Goal: Navigation & Orientation: Find specific page/section

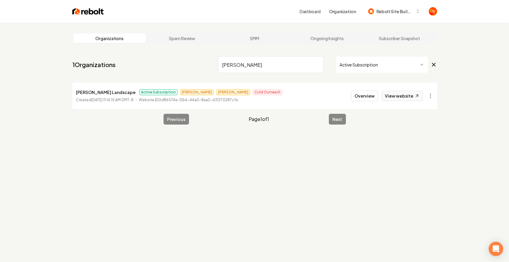
type input "[PERSON_NAME]"
click at [395, 98] on link "View website" at bounding box center [401, 96] width 41 height 10
click at [316, 66] on input "[PERSON_NAME]" at bounding box center [271, 64] width 106 height 17
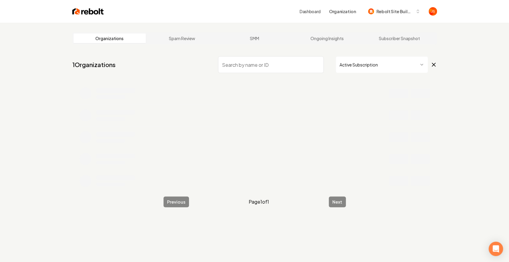
click at [303, 64] on input "search" at bounding box center [271, 64] width 106 height 17
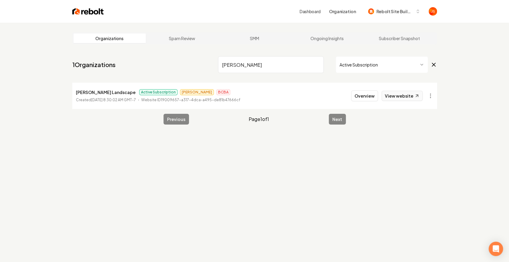
type input "[PERSON_NAME]"
click at [412, 96] on link "View website" at bounding box center [401, 96] width 41 height 10
click at [321, 58] on input "[PERSON_NAME]" at bounding box center [271, 64] width 106 height 17
click at [316, 62] on input "[PERSON_NAME]" at bounding box center [271, 64] width 106 height 17
click at [317, 64] on input "[PERSON_NAME]" at bounding box center [271, 64] width 106 height 17
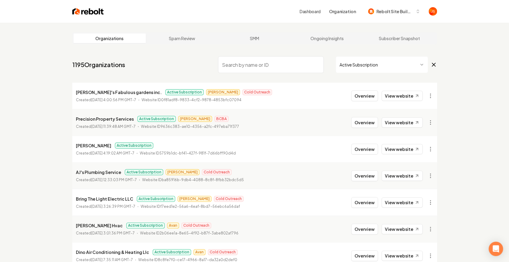
click at [270, 64] on input "search" at bounding box center [271, 64] width 106 height 17
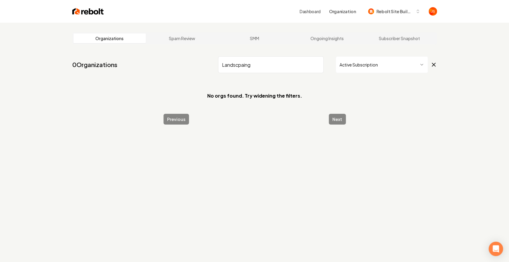
click at [239, 69] on input "Landscpaing" at bounding box center [271, 64] width 106 height 17
click at [240, 67] on input "Landscpaing" at bounding box center [271, 64] width 106 height 17
type input "Landscaping"
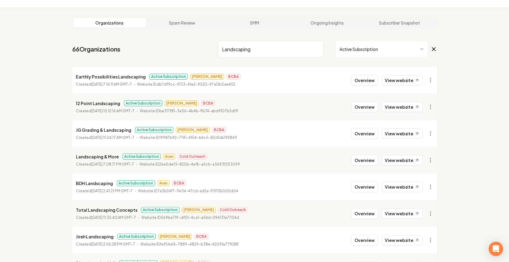
scroll to position [11, 0]
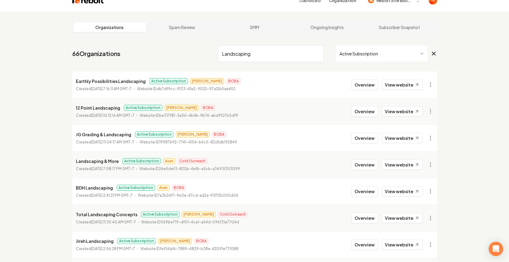
click at [317, 52] on input "Landscaping" at bounding box center [271, 53] width 106 height 17
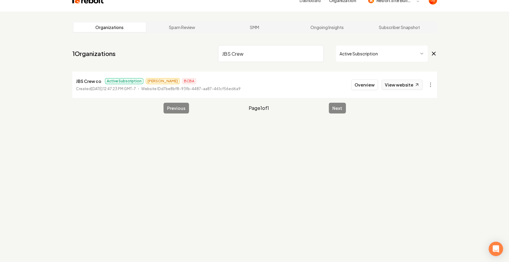
type input "JBS Crew"
click at [408, 85] on link "View website" at bounding box center [401, 85] width 41 height 10
click at [333, 56] on html "Dashboard Organization Rebolt Site Builder Organizations Spam Review SMM Ongoin…" at bounding box center [254, 120] width 509 height 262
click at [320, 53] on input "JBS Crew" at bounding box center [271, 53] width 106 height 17
click at [319, 53] on input "JBS Crew" at bounding box center [271, 53] width 106 height 17
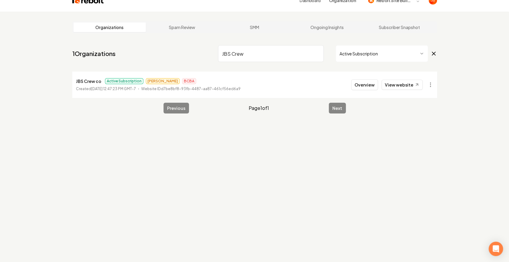
click at [318, 53] on input "JBS Crew" at bounding box center [271, 53] width 106 height 17
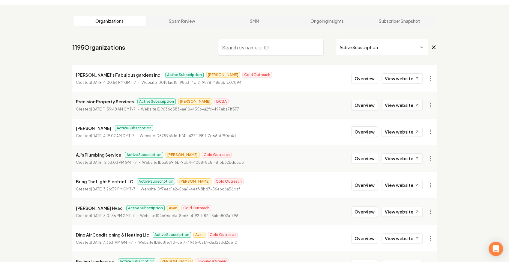
scroll to position [11, 0]
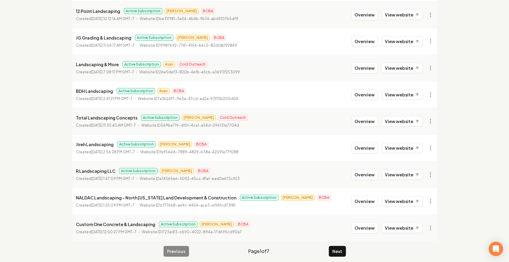
scroll to position [111, 0]
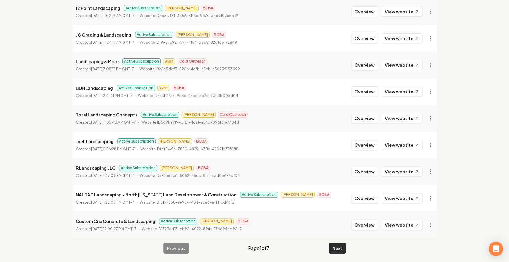
type input "landscaping"
click at [336, 244] on button "Next" at bounding box center [337, 248] width 17 height 11
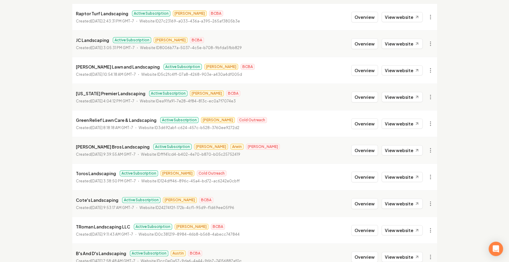
scroll to position [71, 0]
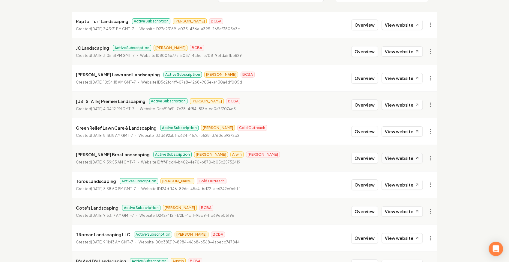
click at [392, 161] on link "View website" at bounding box center [401, 158] width 41 height 10
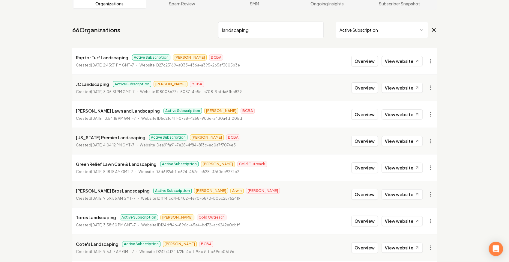
scroll to position [31, 0]
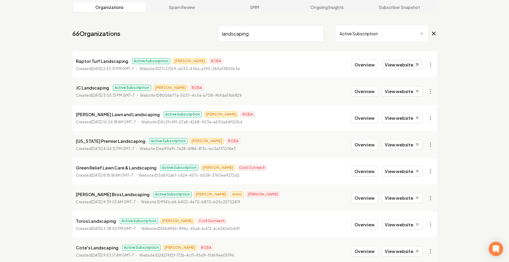
click at [389, 62] on link "View website" at bounding box center [401, 65] width 41 height 10
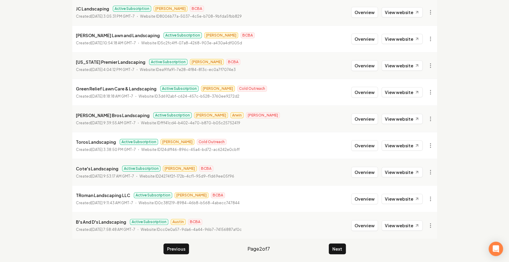
scroll to position [111, 0]
click at [330, 246] on button "Next" at bounding box center [337, 248] width 17 height 11
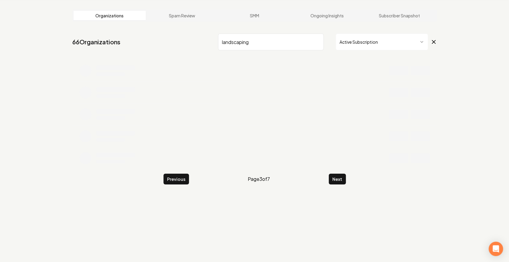
scroll to position [111, 0]
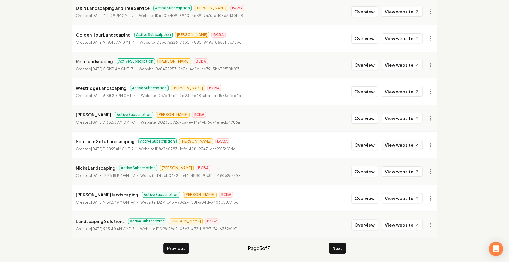
click at [391, 147] on link "View website" at bounding box center [401, 145] width 41 height 10
click at [400, 198] on link "View website" at bounding box center [401, 198] width 41 height 10
click at [371, 197] on button "Overview" at bounding box center [364, 198] width 27 height 11
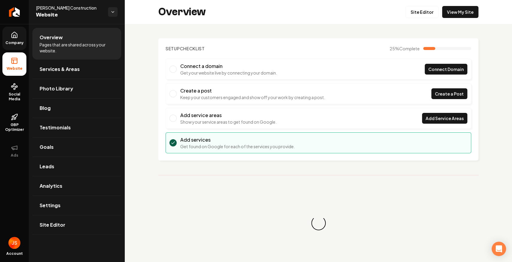
click at [20, 35] on link "Company" at bounding box center [14, 38] width 24 height 23
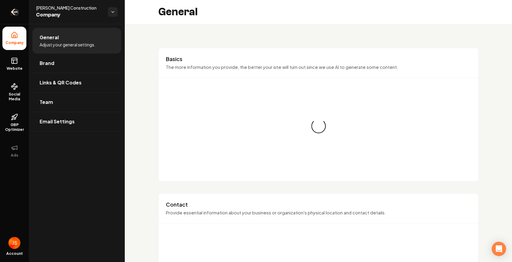
click at [14, 13] on icon "Return to dashboard" at bounding box center [15, 12] width 10 height 10
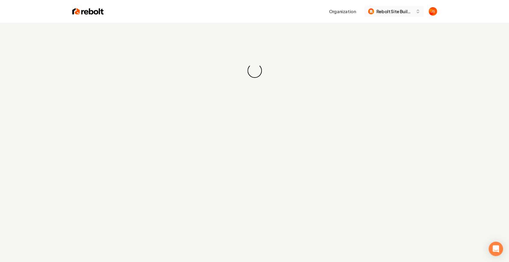
click at [382, 10] on span "Rebolt Site Builder" at bounding box center [394, 11] width 37 height 6
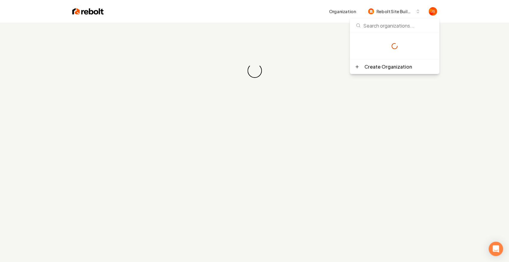
click at [376, 24] on input at bounding box center [394, 25] width 82 height 14
type input "[PERSON_NAME]"
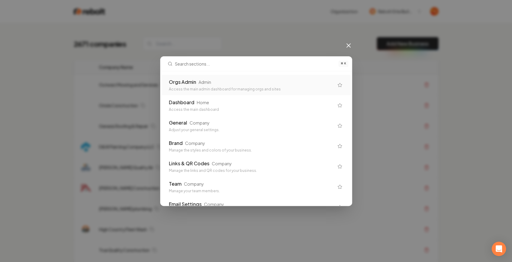
click at [213, 89] on div "Access the main admin dashboard for managing orgs and sites" at bounding box center [251, 89] width 165 height 5
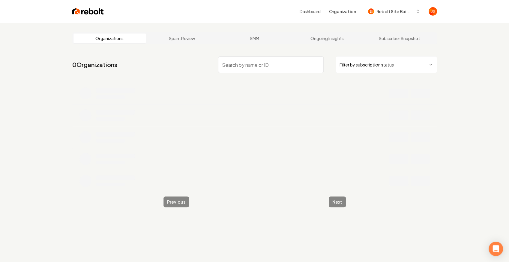
click at [346, 69] on html "Dashboard Organization Rebolt Site Builder Organizations Spam Review SMM Ongoin…" at bounding box center [254, 131] width 509 height 262
click at [284, 69] on input "search" at bounding box center [271, 64] width 106 height 17
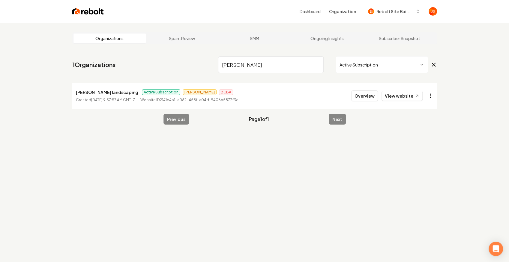
type input "[PERSON_NAME]"
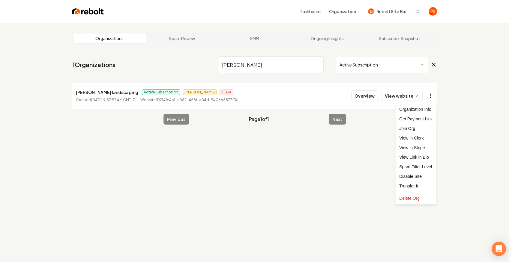
click at [431, 94] on html "Dashboard Organization Rebolt Site Builder Organizations Spam Review SMM Ongoin…" at bounding box center [256, 131] width 512 height 262
click at [409, 128] on div "Join Org" at bounding box center [416, 129] width 38 height 10
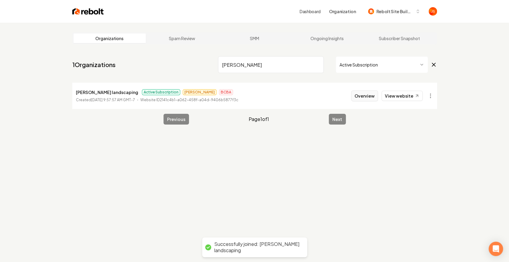
click at [364, 94] on button "Overview" at bounding box center [364, 96] width 27 height 11
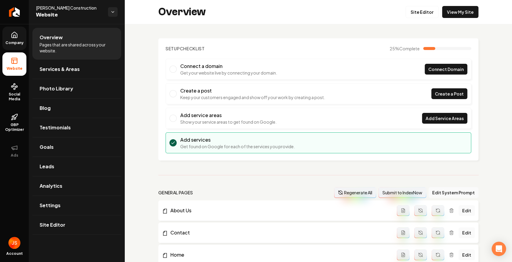
click at [10, 38] on link "Company" at bounding box center [14, 38] width 24 height 23
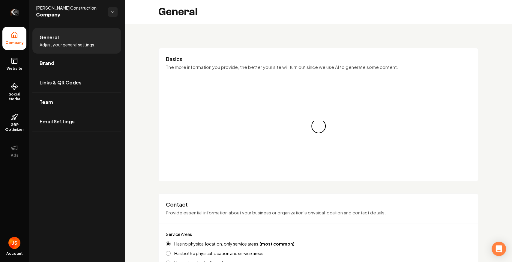
click at [12, 11] on icon "Return to dashboard" at bounding box center [15, 12] width 10 height 10
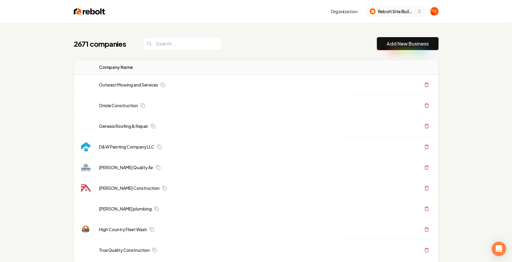
click at [383, 15] on button "Rebolt Site Builder" at bounding box center [395, 11] width 59 height 11
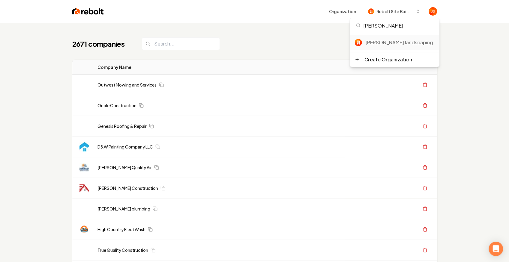
type input "[PERSON_NAME]"
click at [382, 43] on div "[PERSON_NAME] landscaping" at bounding box center [399, 42] width 69 height 7
click at [378, 43] on div "[PERSON_NAME] landscaping" at bounding box center [397, 46] width 64 height 14
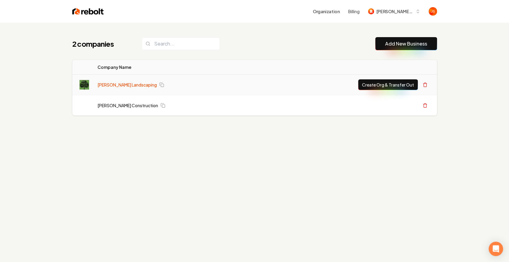
click at [111, 83] on link "[PERSON_NAME] Landscaping" at bounding box center [126, 85] width 59 height 6
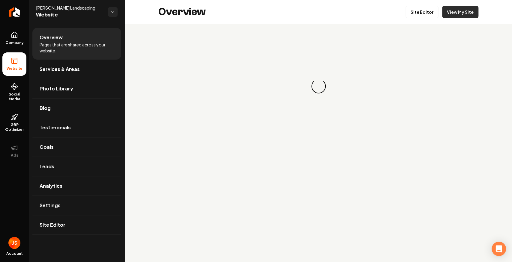
click at [452, 13] on link "View My Site" at bounding box center [460, 12] width 36 height 12
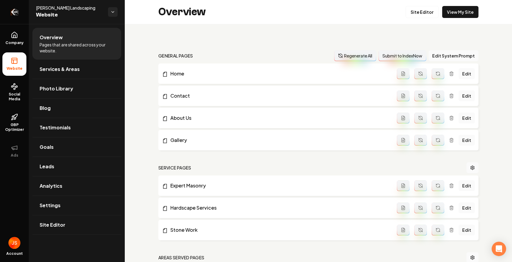
click at [11, 4] on link "Return to dashboard" at bounding box center [14, 12] width 29 height 24
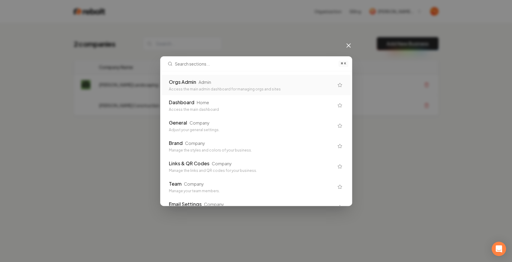
click at [218, 94] on div "Orgs Admin Admin Access the main admin dashboard for managing orgs and sites" at bounding box center [256, 85] width 189 height 20
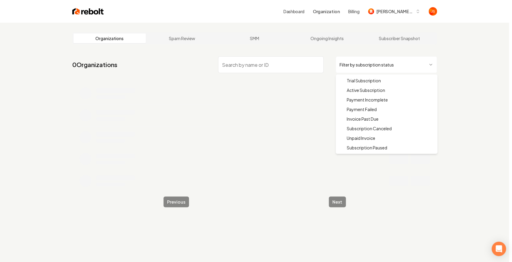
click at [351, 68] on html "Dashboard Organization Billing Liendo landscaping Organizations Spam Review SMM…" at bounding box center [256, 131] width 512 height 262
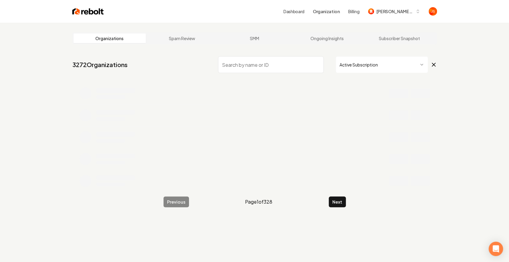
click at [269, 69] on input "search" at bounding box center [271, 64] width 106 height 17
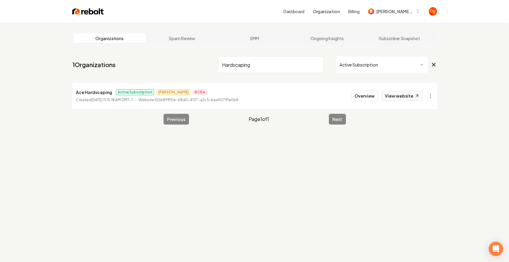
type input "Hardscaping"
click at [401, 100] on link "View website" at bounding box center [401, 96] width 41 height 10
drag, startPoint x: 318, startPoint y: 74, endPoint x: 318, endPoint y: 68, distance: 6.7
click at [317, 73] on nav "1 Organizations Hardscaping Active Subscription" at bounding box center [254, 67] width 365 height 26
click at [318, 68] on input "Hardscaping" at bounding box center [271, 64] width 106 height 17
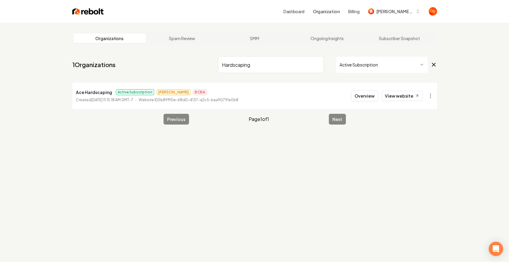
click at [316, 64] on input "Hardscaping" at bounding box center [271, 64] width 106 height 17
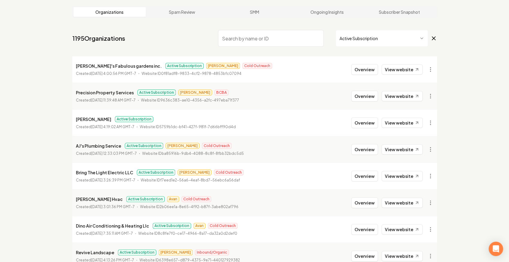
scroll to position [111, 0]
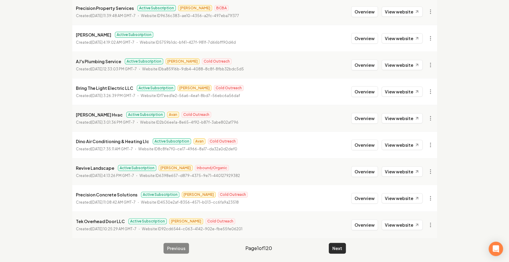
click at [335, 247] on button "Next" at bounding box center [337, 248] width 17 height 11
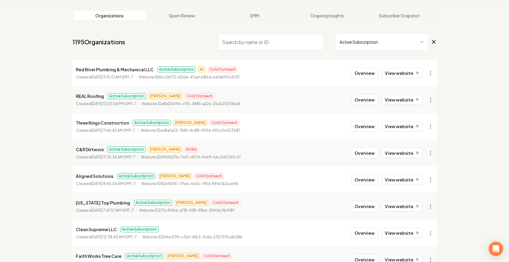
scroll to position [111, 0]
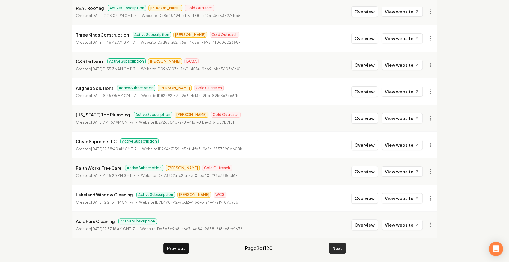
click at [333, 245] on button "Next" at bounding box center [337, 248] width 17 height 11
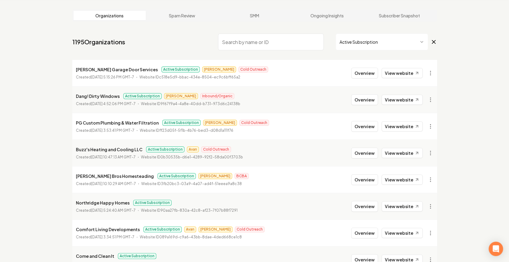
scroll to position [111, 0]
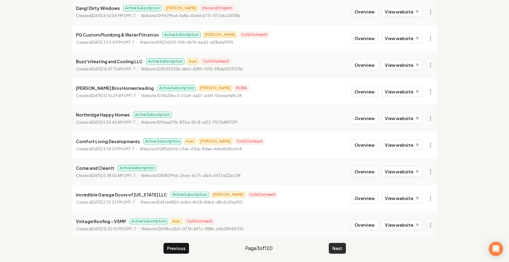
click at [330, 245] on button "Next" at bounding box center [337, 248] width 17 height 11
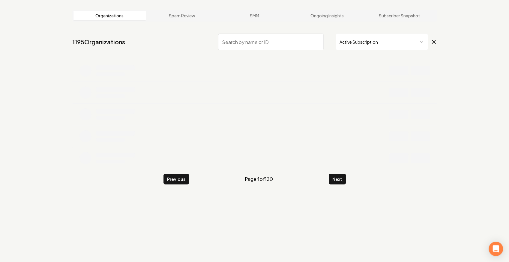
scroll to position [111, 0]
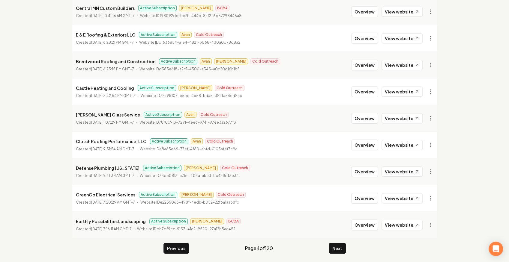
click at [331, 245] on button "Next" at bounding box center [337, 248] width 17 height 11
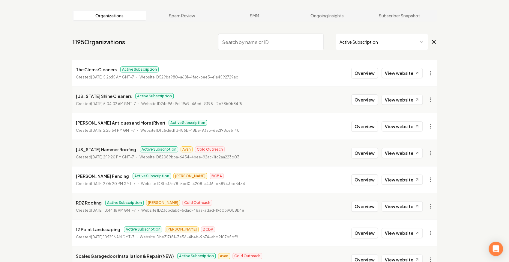
scroll to position [111, 0]
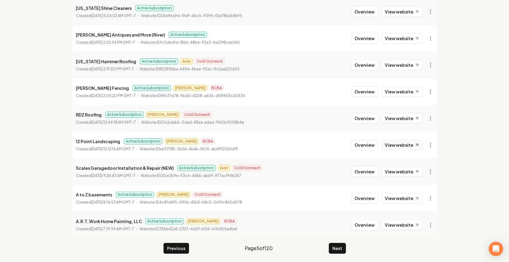
click at [397, 143] on link "View website" at bounding box center [401, 145] width 41 height 10
click at [350, 241] on main "Organizations Spam Review SMM Ongoing Insights Subscriber Snapshot 1195 Organiz…" at bounding box center [255, 88] width 384 height 352
click at [335, 239] on main "Organizations Spam Review SMM Ongoing Insights Subscriber Snapshot 1195 Organiz…" at bounding box center [255, 88] width 384 height 352
click at [335, 245] on button "Next" at bounding box center [337, 248] width 17 height 11
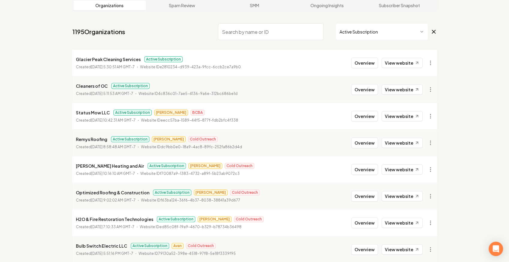
scroll to position [31, 0]
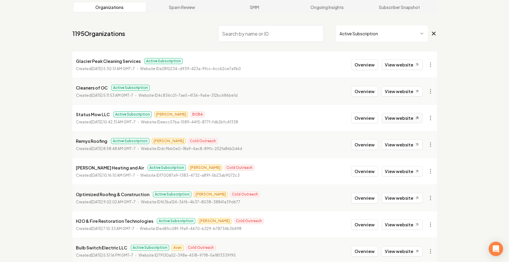
click at [398, 115] on link "View website" at bounding box center [401, 118] width 41 height 10
click at [291, 36] on input "search" at bounding box center [271, 33] width 106 height 17
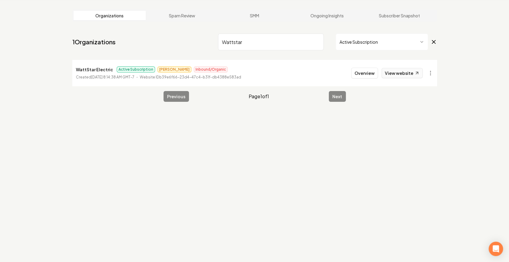
type input "Wattstar"
click at [407, 74] on link "View website" at bounding box center [401, 73] width 41 height 10
drag, startPoint x: 323, startPoint y: 40, endPoint x: 319, endPoint y: 41, distance: 4.3
click at [323, 40] on div "Wattstar Active Subscription" at bounding box center [327, 42] width 219 height 17
click at [319, 41] on input "Wattstar" at bounding box center [271, 42] width 106 height 17
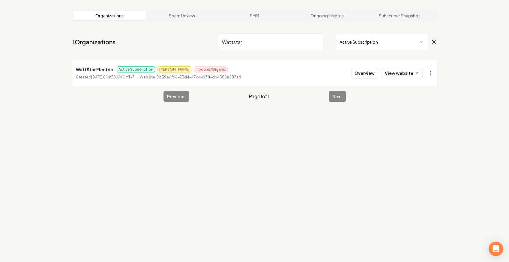
click at [318, 42] on input "Wattstar" at bounding box center [271, 42] width 106 height 17
type input "pro circuit"
click at [401, 72] on link "View website" at bounding box center [401, 73] width 41 height 10
click at [322, 46] on input "pro circuit" at bounding box center [271, 42] width 106 height 17
click at [318, 44] on input "pro circuit" at bounding box center [271, 42] width 106 height 17
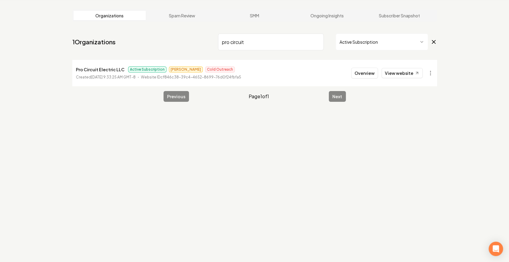
click at [317, 44] on input "pro circuit" at bounding box center [271, 42] width 106 height 17
click at [315, 42] on input "pro circuit" at bounding box center [271, 42] width 106 height 17
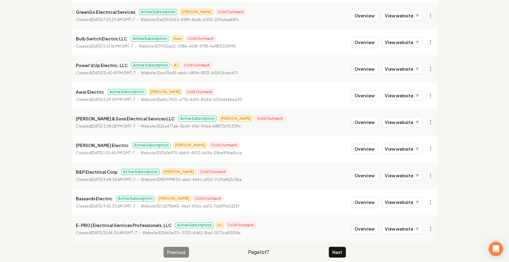
scroll to position [111, 0]
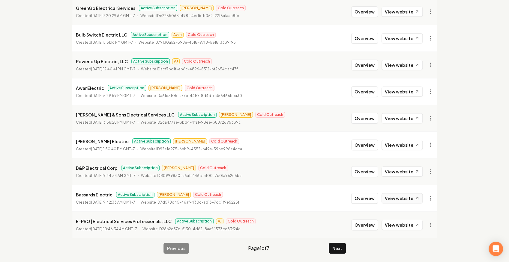
type input "Electric"
click at [392, 197] on link "View website" at bounding box center [401, 198] width 41 height 10
click at [334, 246] on button "Next" at bounding box center [337, 248] width 17 height 11
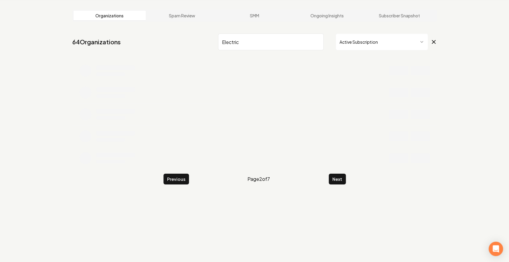
scroll to position [111, 0]
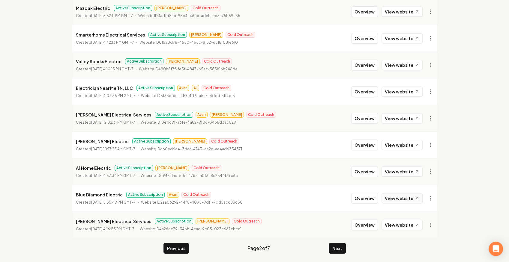
click at [400, 198] on link "View website" at bounding box center [401, 198] width 41 height 10
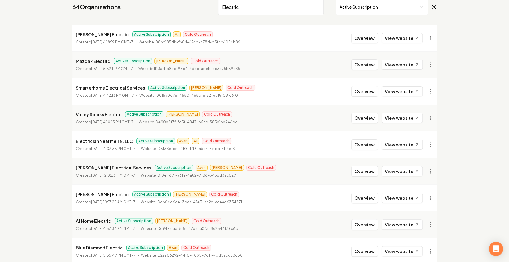
scroll to position [51, 0]
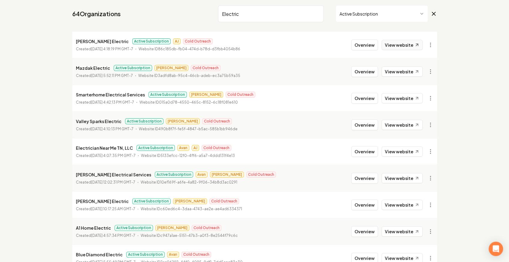
click at [406, 44] on link "View website" at bounding box center [401, 45] width 41 height 10
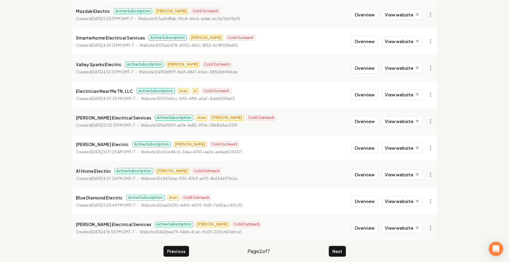
scroll to position [111, 0]
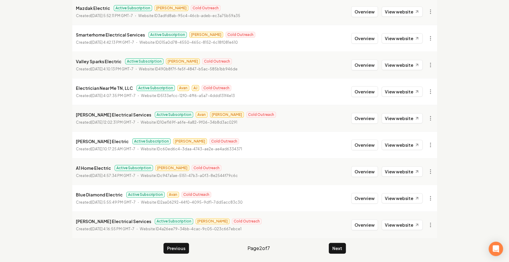
click at [350, 248] on main "Organizations Spam Review SMM Ongoing Insights Subscriber Snapshot 64 Organizat…" at bounding box center [255, 88] width 384 height 352
click at [343, 247] on button "Next" at bounding box center [337, 248] width 17 height 11
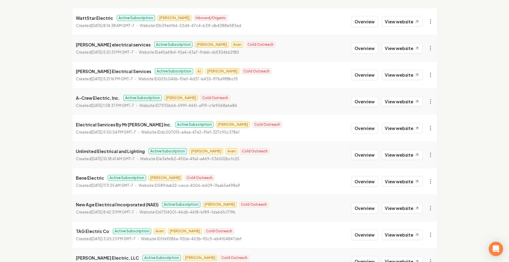
scroll to position [71, 0]
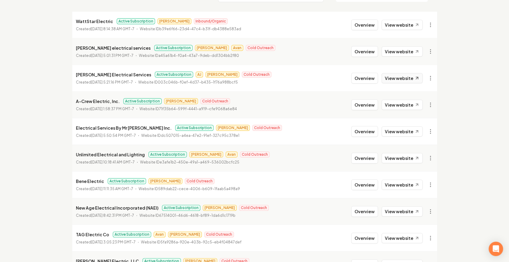
click at [391, 76] on link "View website" at bounding box center [401, 78] width 41 height 10
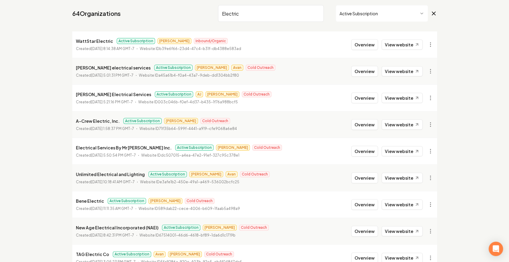
scroll to position [0, 0]
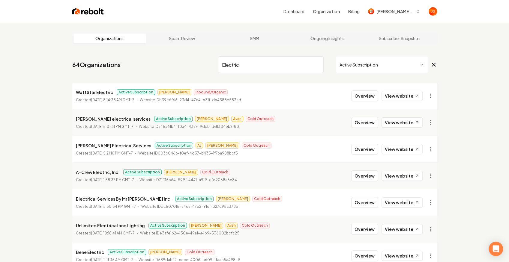
click at [312, 68] on input "Electric" at bounding box center [271, 64] width 106 height 17
click at [317, 65] on input "Electric" at bounding box center [271, 64] width 106 height 17
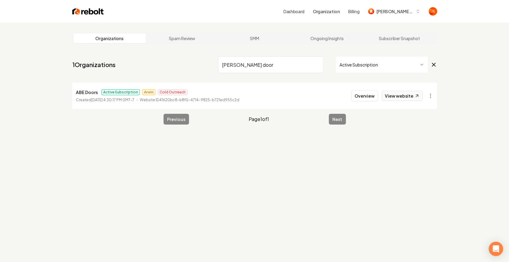
type input "Abe door"
click at [397, 95] on link "View website" at bounding box center [401, 96] width 41 height 10
click at [318, 64] on input "Abe door" at bounding box center [271, 64] width 106 height 17
click at [316, 62] on input "Abe door" at bounding box center [271, 64] width 106 height 17
click at [317, 65] on input "Abe door" at bounding box center [271, 64] width 106 height 17
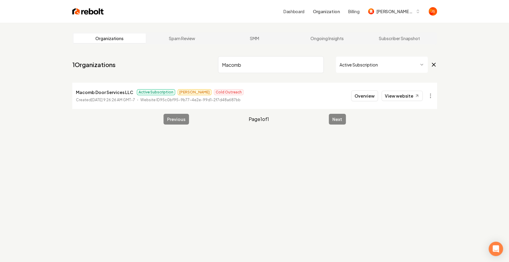
type input "Macomb"
drag, startPoint x: 411, startPoint y: 102, endPoint x: 407, endPoint y: 97, distance: 6.2
click at [411, 101] on li "Macomb Door Services LLC Active Subscription James Cold Outreach Created Septem…" at bounding box center [254, 96] width 365 height 26
click at [405, 94] on link "View website" at bounding box center [401, 96] width 41 height 10
click at [317, 66] on input "Macomb" at bounding box center [271, 64] width 106 height 17
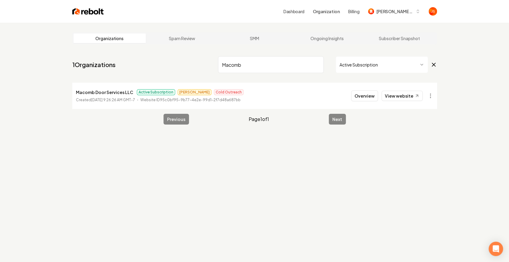
click at [315, 65] on input "Macomb" at bounding box center [271, 64] width 106 height 17
click at [316, 64] on input "Macomb" at bounding box center [271, 64] width 106 height 17
type input "Colorado over"
click at [389, 97] on link "View website" at bounding box center [401, 96] width 41 height 10
drag, startPoint x: 326, startPoint y: 63, endPoint x: 321, endPoint y: 65, distance: 5.2
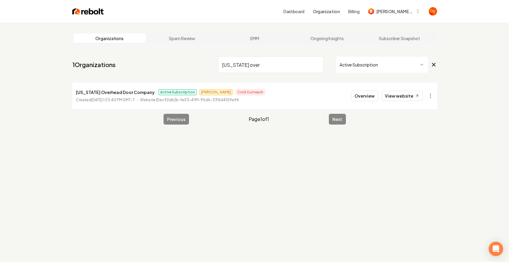
click at [324, 64] on div "Colorado over Active Subscription" at bounding box center [327, 64] width 219 height 17
click at [319, 65] on input "Colorado over" at bounding box center [271, 64] width 106 height 17
click at [318, 65] on input "Colorado over" at bounding box center [271, 64] width 106 height 17
click at [318, 65] on input "search" at bounding box center [271, 64] width 106 height 17
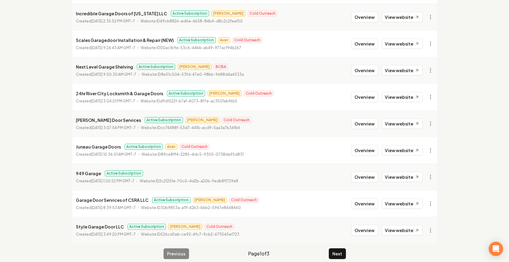
scroll to position [111, 0]
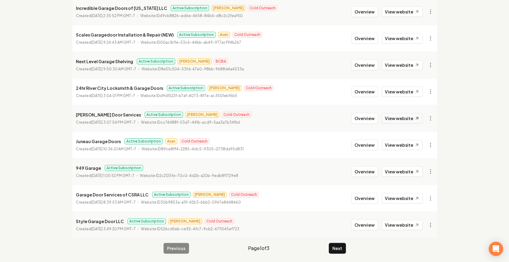
type input "Garage"
click at [395, 120] on link "View website" at bounding box center [401, 118] width 41 height 10
click at [395, 197] on link "View website" at bounding box center [401, 198] width 41 height 10
click at [352, 243] on main "Organizations Spam Review SMM Ongoing Insights Subscriber Snapshot 26 Organizat…" at bounding box center [255, 88] width 384 height 352
click at [344, 244] on button "Next" at bounding box center [337, 248] width 17 height 11
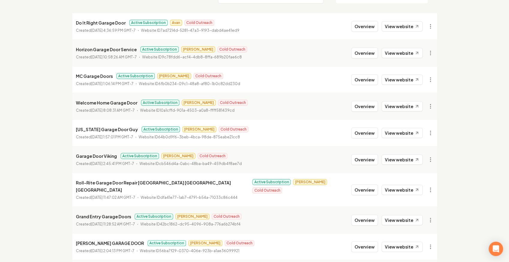
scroll to position [91, 0]
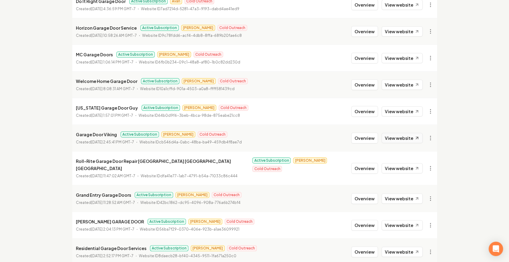
click at [396, 139] on link "View website" at bounding box center [401, 138] width 41 height 10
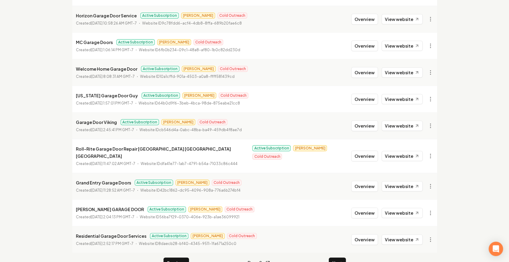
scroll to position [111, 0]
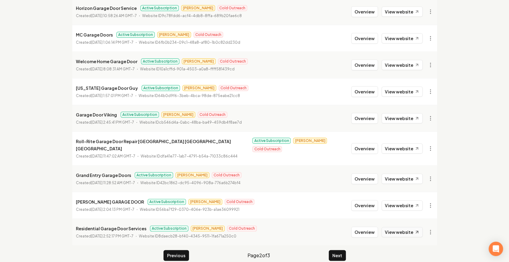
click at [411, 227] on link "View website" at bounding box center [401, 232] width 41 height 10
